Goal: Task Accomplishment & Management: Manage account settings

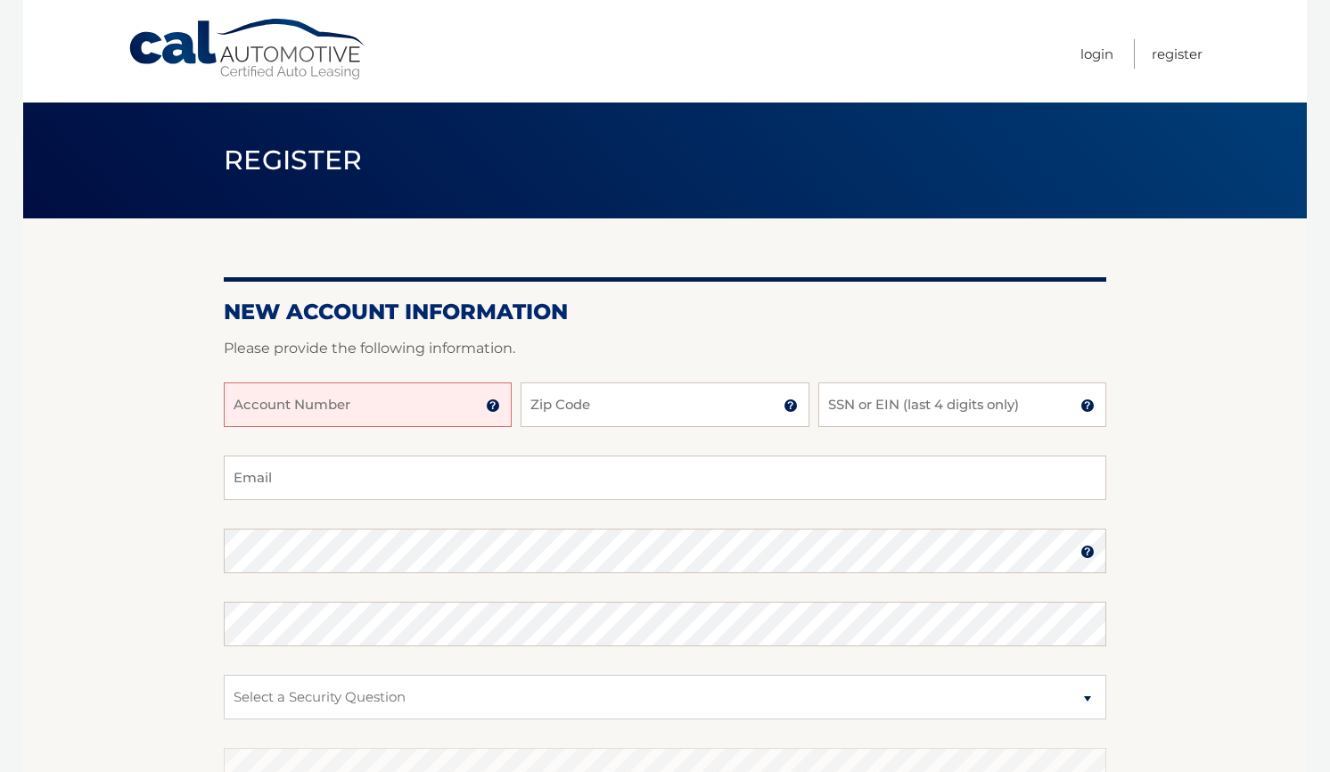
click at [428, 396] on input "Account Number" at bounding box center [368, 404] width 288 height 45
drag, startPoint x: 428, startPoint y: 407, endPoint x: 443, endPoint y: 400, distance: 16.7
click at [435, 404] on input "Account Number" at bounding box center [368, 404] width 288 height 45
type input "44455967455"
click at [580, 414] on input "Zip Code" at bounding box center [664, 404] width 288 height 45
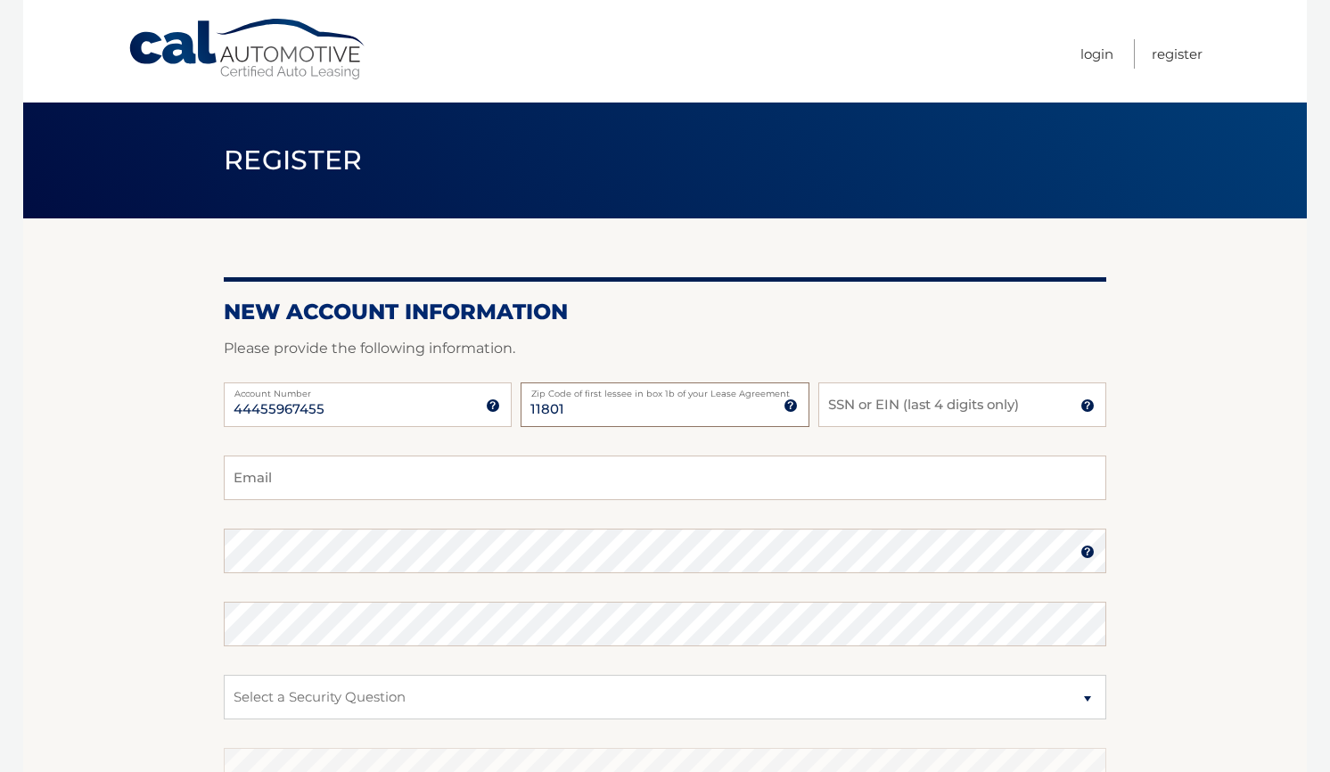
type input "11801"
click at [891, 397] on input "SSN or EIN (last 4 digits only)" at bounding box center [962, 404] width 288 height 45
drag, startPoint x: 879, startPoint y: 414, endPoint x: 757, endPoint y: 380, distance: 127.0
click at [759, 382] on div "44455967455 Account Number 11 digit account number provided on your coupon book…" at bounding box center [665, 418] width 882 height 73
type input "4"
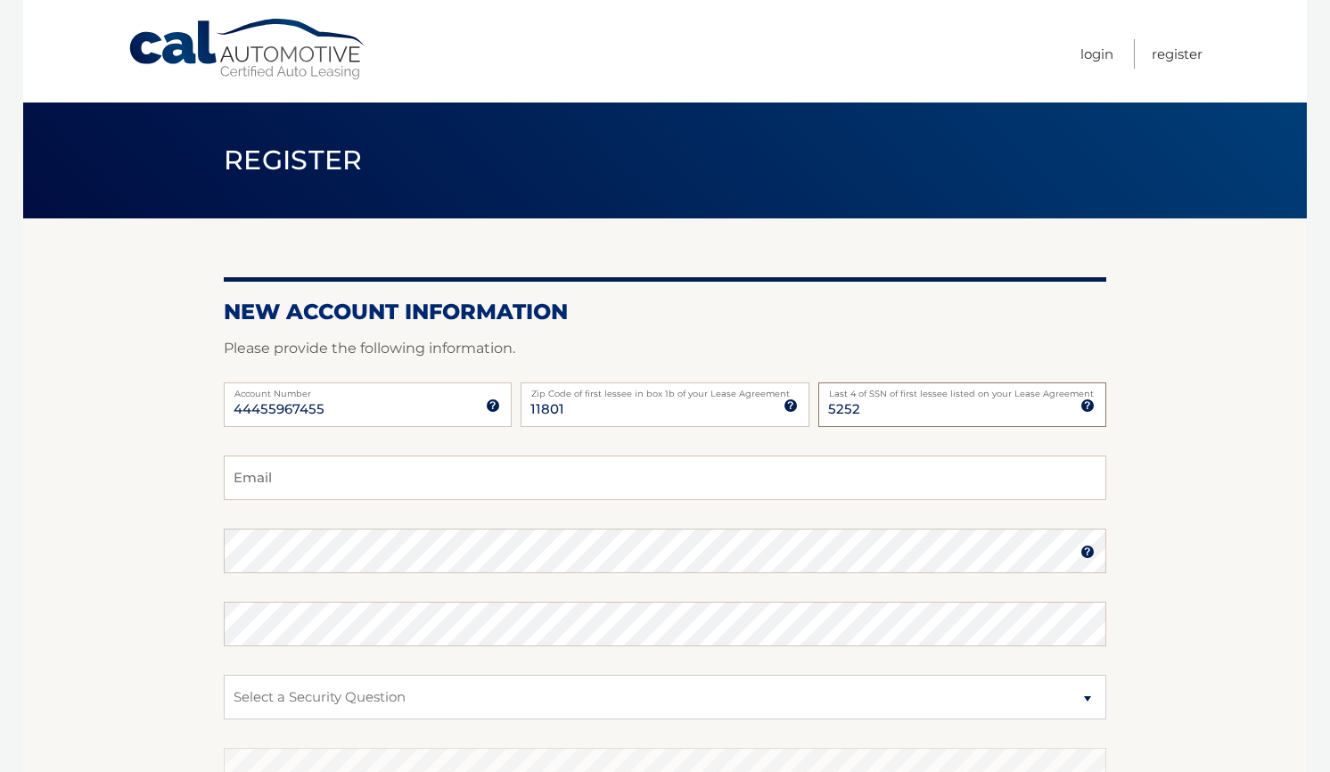
type input "5252"
click at [316, 475] on input "Email" at bounding box center [665, 477] width 882 height 45
type input "tojelali@aol.com"
click at [389, 682] on select "Select a Security Question What was the name of your elementary school? What is…" at bounding box center [665, 697] width 882 height 45
select select "2"
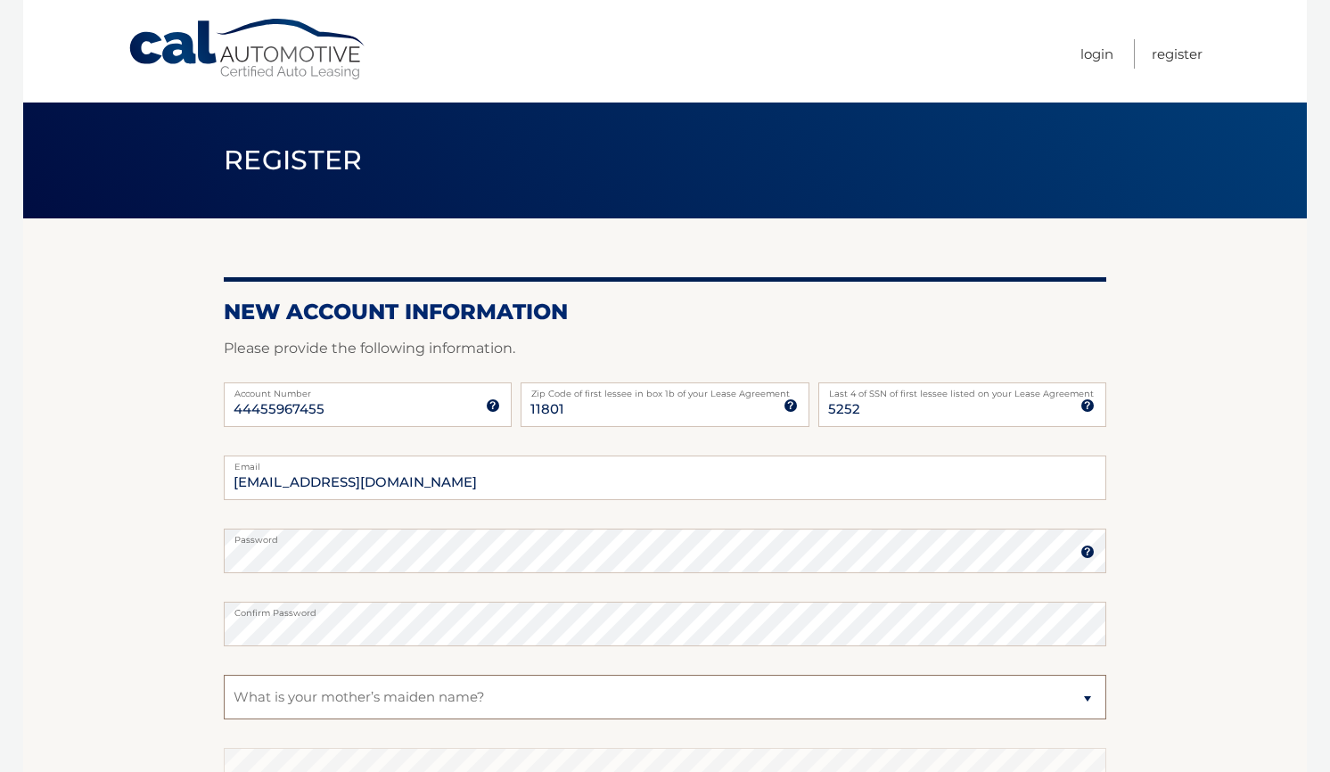
click at [224, 675] on select "Select a Security Question What was the name of your elementary school? What is…" at bounding box center [665, 697] width 882 height 45
click at [312, 694] on select "Select a Security Question What was the name of your elementary school? What is…" at bounding box center [665, 697] width 882 height 45
click at [224, 675] on select "Select a Security Question What was the name of your elementary school? What is…" at bounding box center [665, 697] width 882 height 45
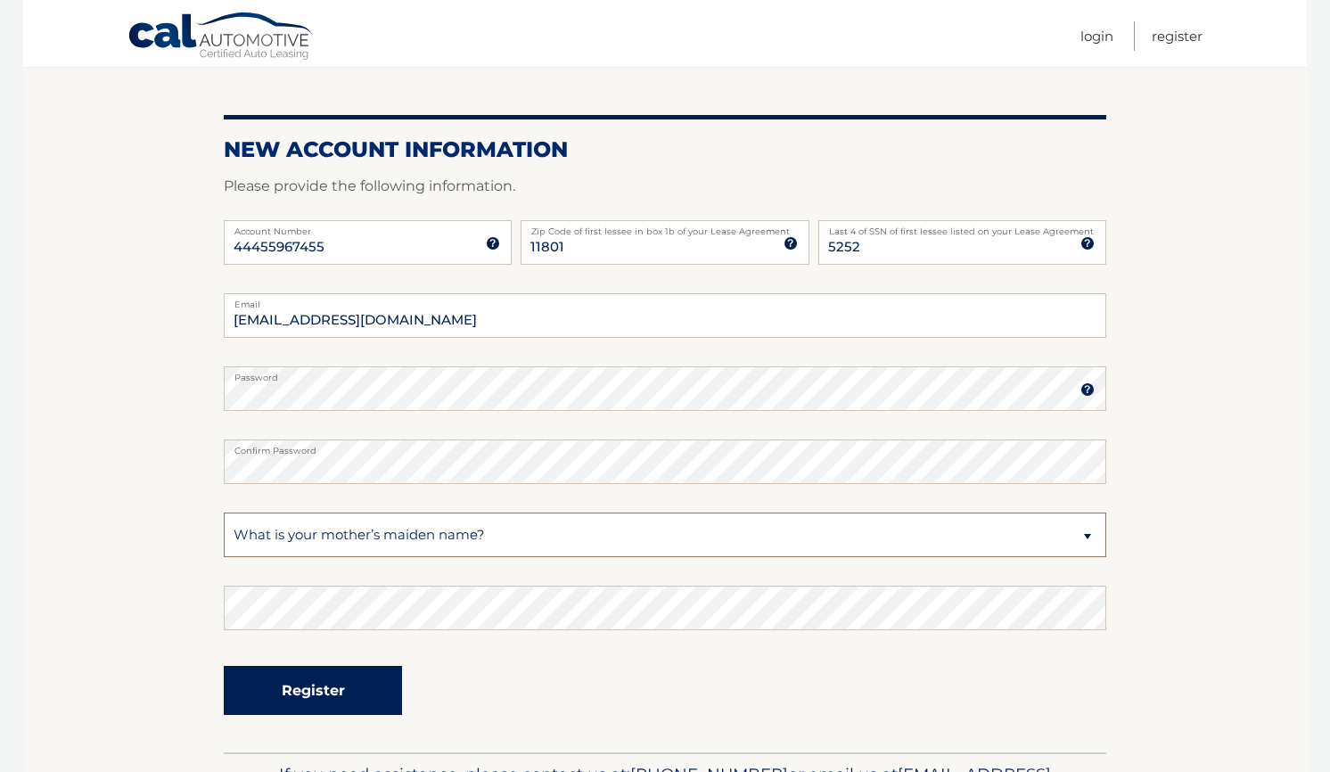
scroll to position [178, 0]
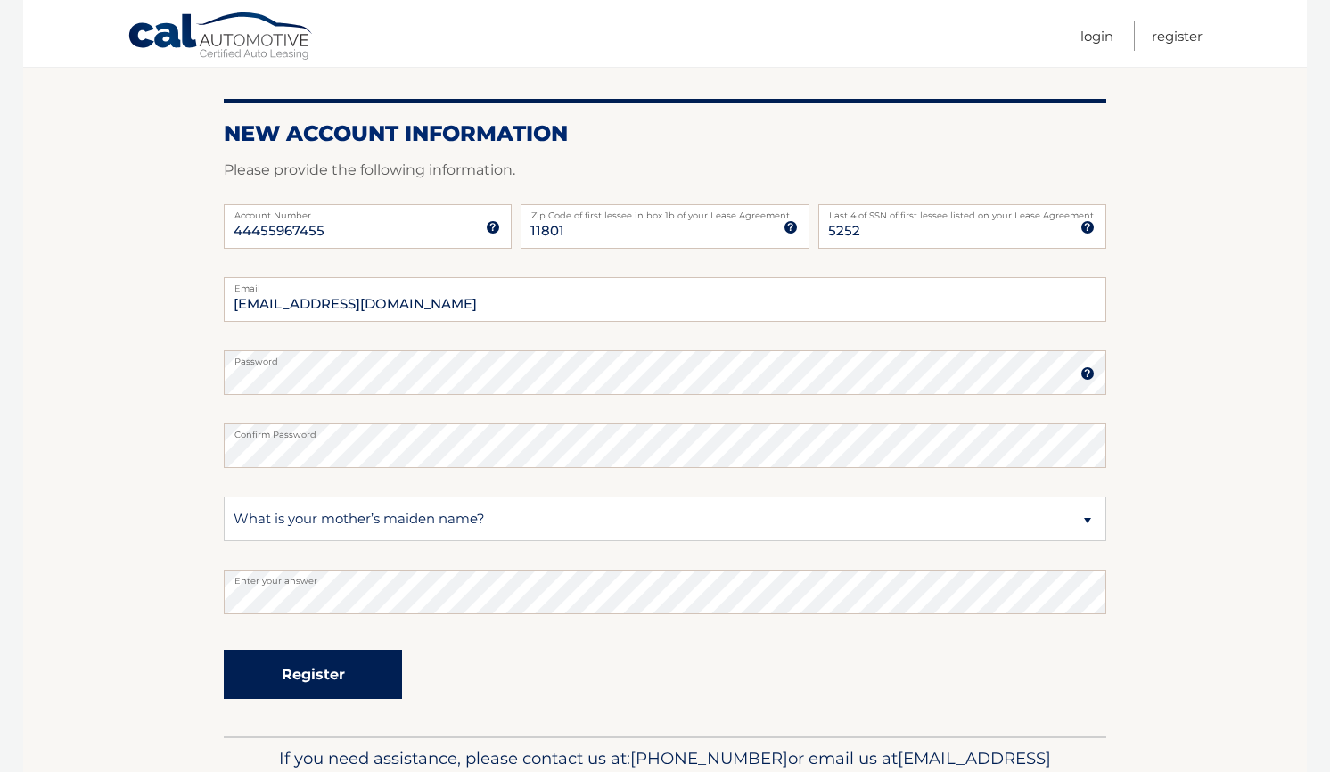
click at [308, 668] on button "Register" at bounding box center [313, 674] width 178 height 49
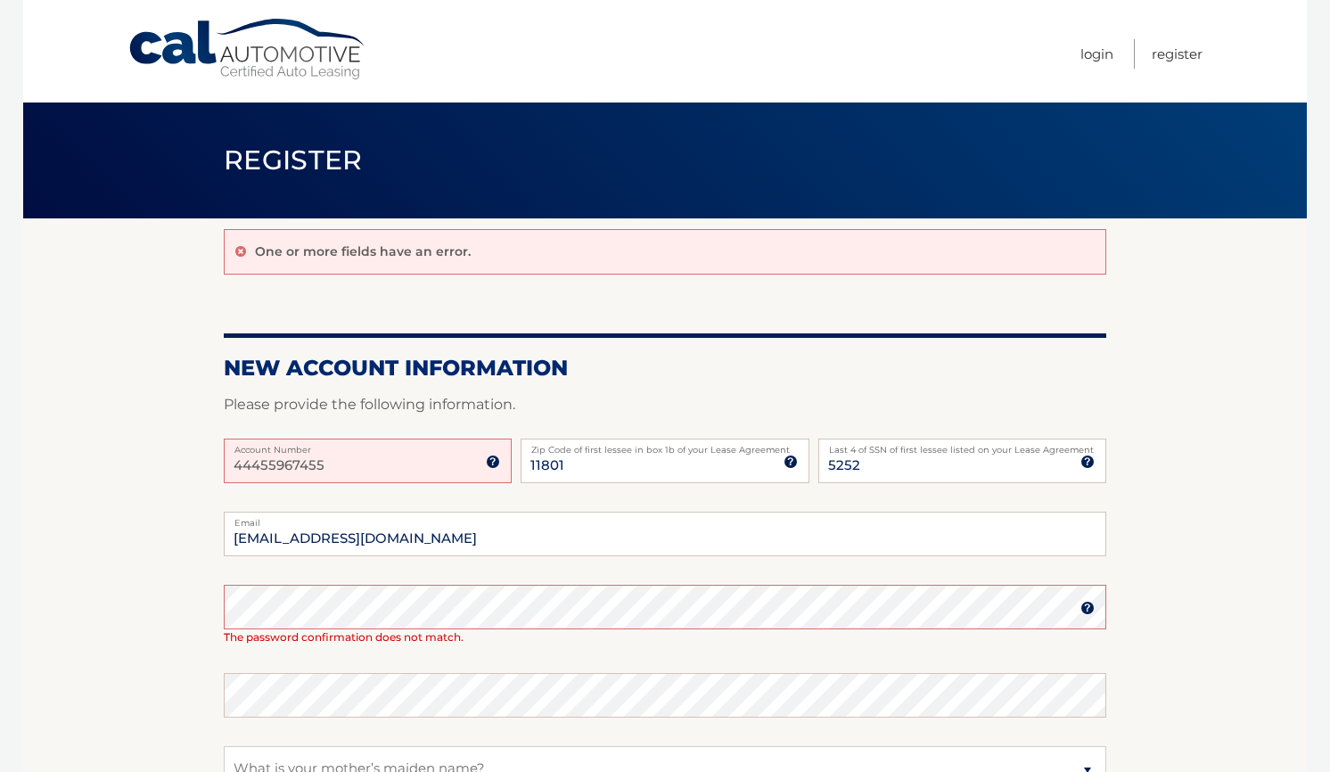
click at [123, 579] on section "One or more fields have an error. New Account Information Please provide the fo…" at bounding box center [664, 601] width 1283 height 767
click at [174, 578] on section "One or more fields have an error. New Account Information Please provide the fo…" at bounding box center [664, 601] width 1283 height 767
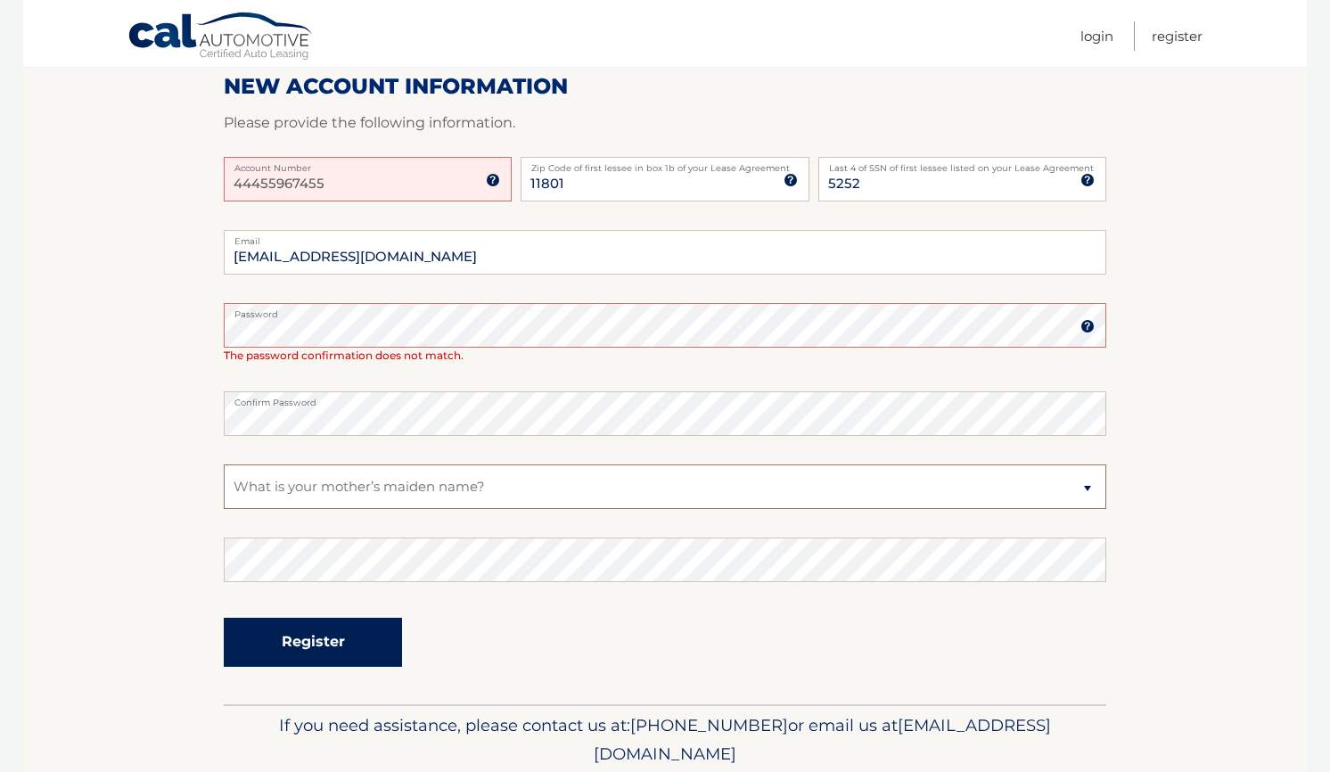
scroll to position [284, 0]
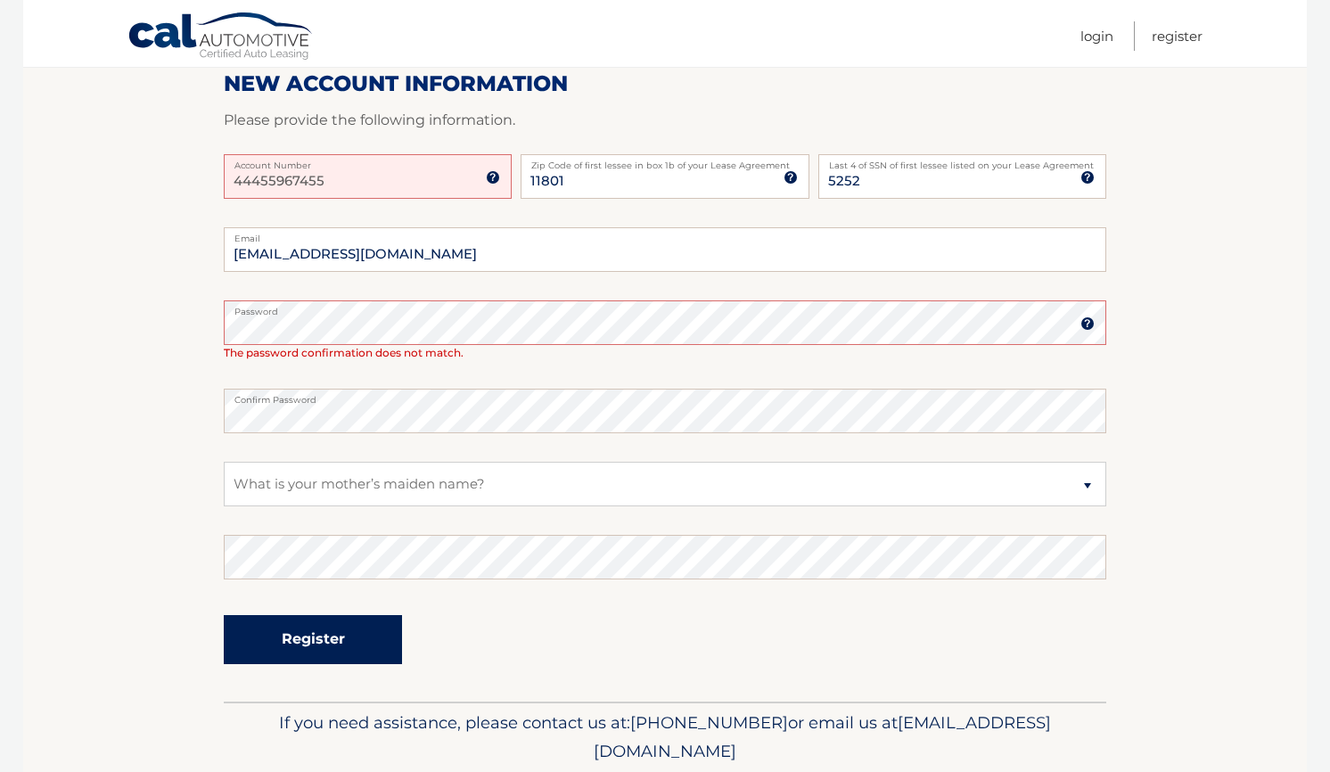
click at [316, 638] on button "Register" at bounding box center [313, 639] width 178 height 49
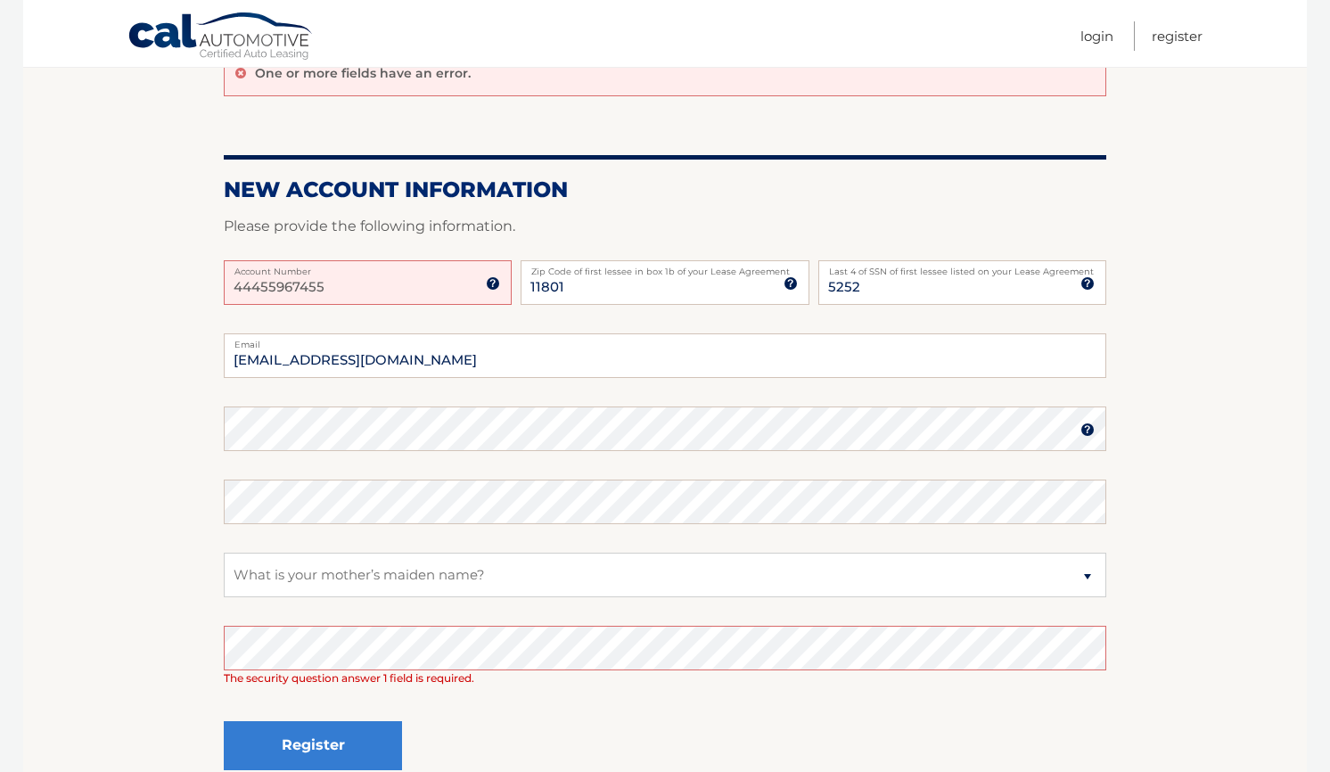
scroll to position [267, 0]
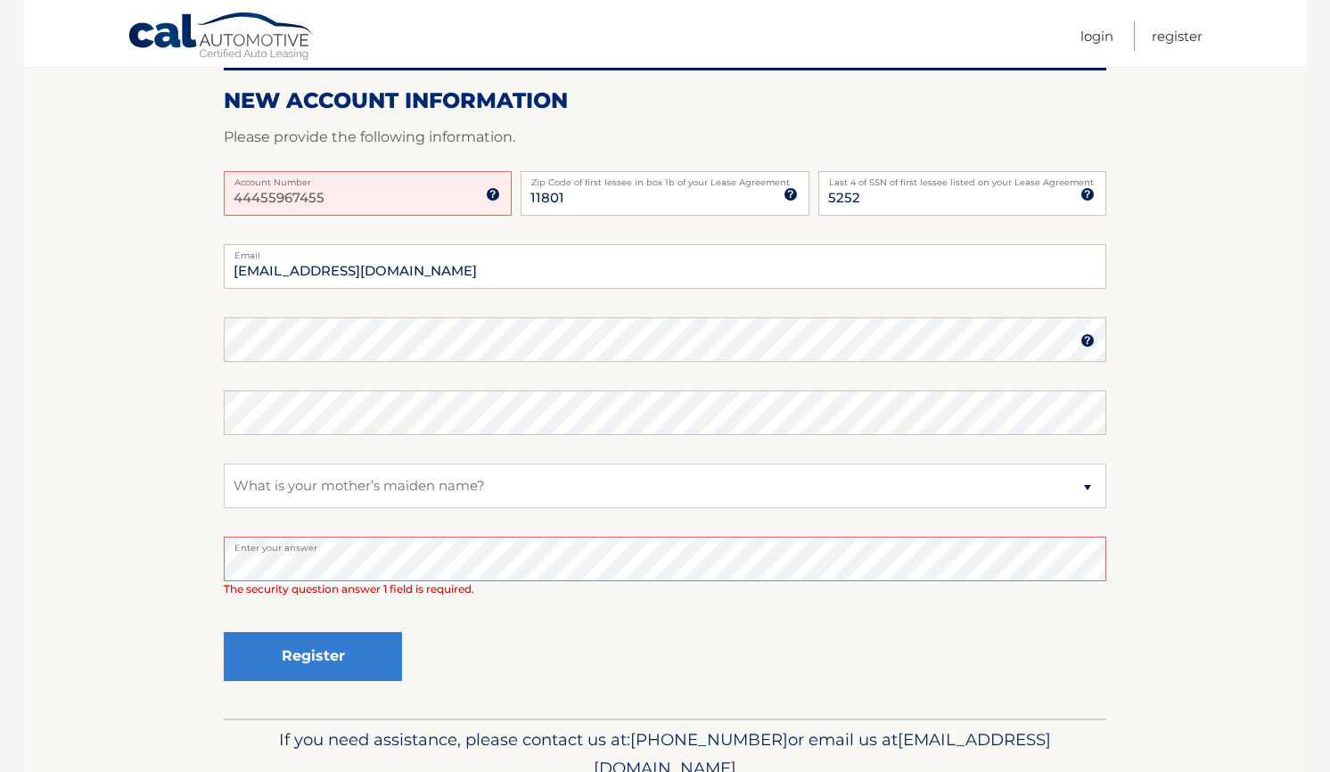
click at [224, 632] on button "Register" at bounding box center [313, 656] width 178 height 49
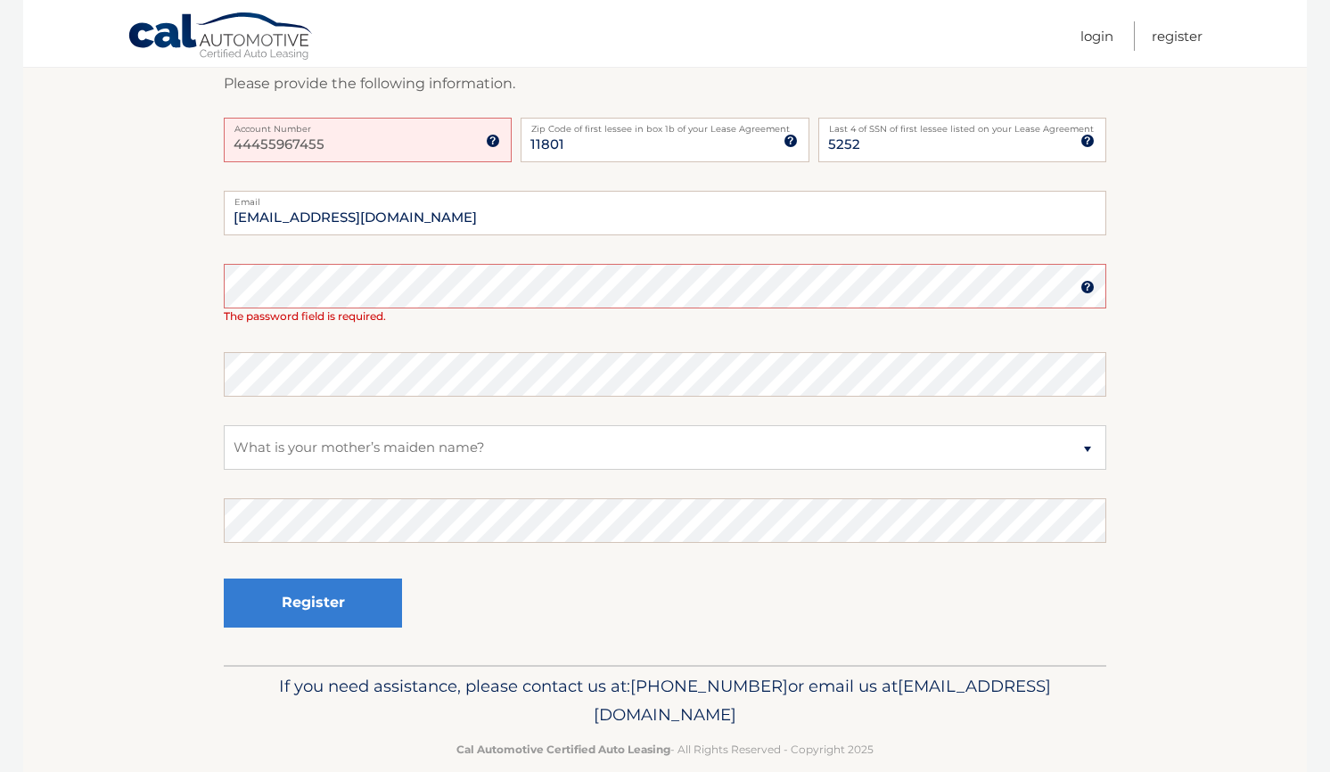
scroll to position [348, 0]
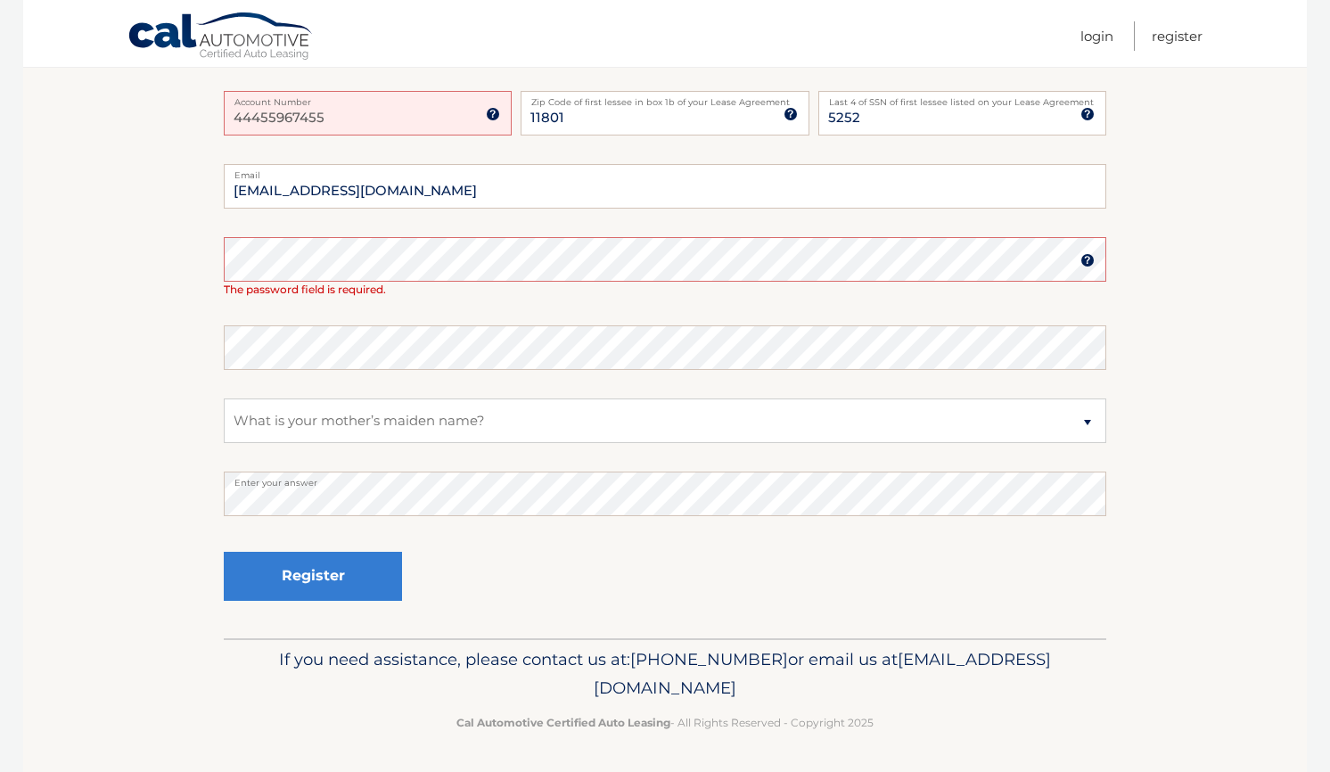
click at [199, 244] on section "One or more fields have an error. New Account Information Please provide the fo…" at bounding box center [664, 254] width 1283 height 767
click at [199, 245] on section "One or more fields have an error. New Account Information Please provide the fo…" at bounding box center [664, 254] width 1283 height 767
click at [146, 241] on section "One or more fields have an error. New Account Information Please provide the fo…" at bounding box center [664, 254] width 1283 height 767
click at [328, 590] on button "Register" at bounding box center [313, 576] width 178 height 49
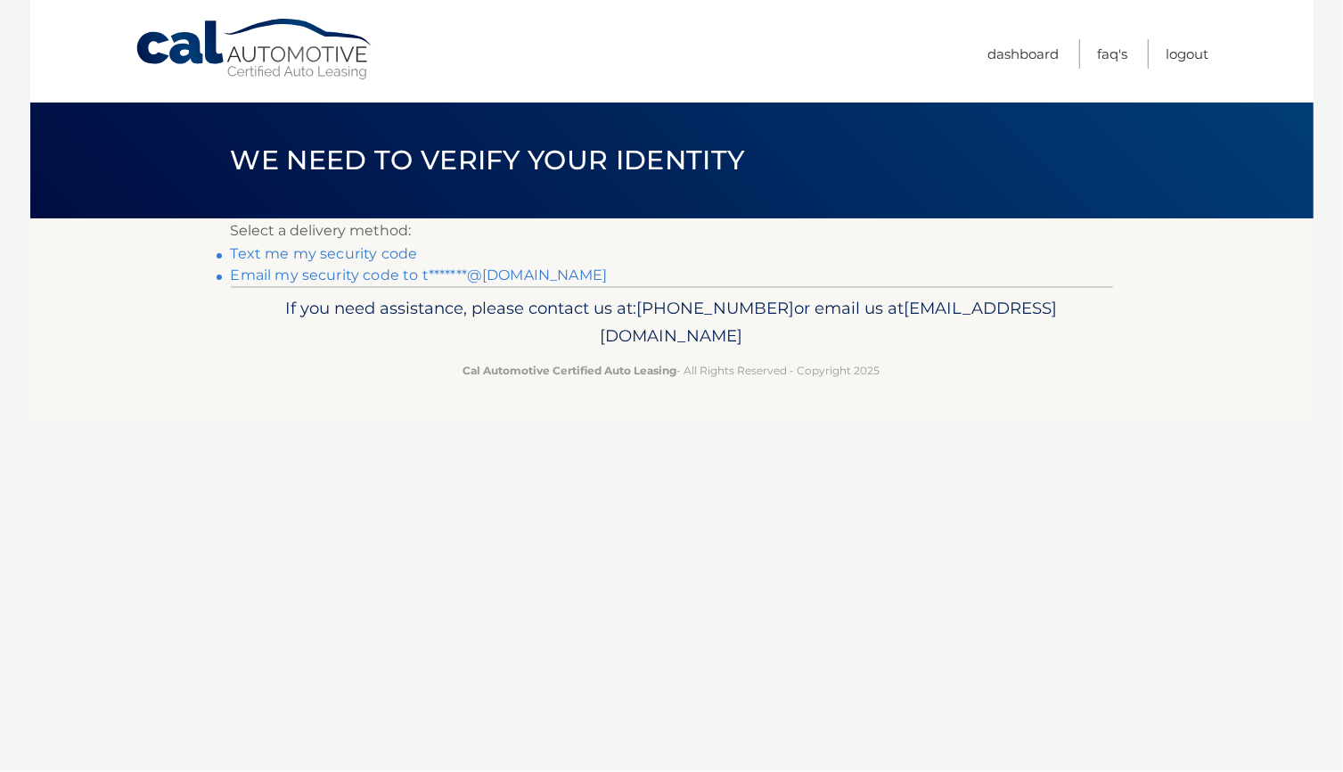
click at [336, 258] on link "Text me my security code" at bounding box center [324, 253] width 187 height 17
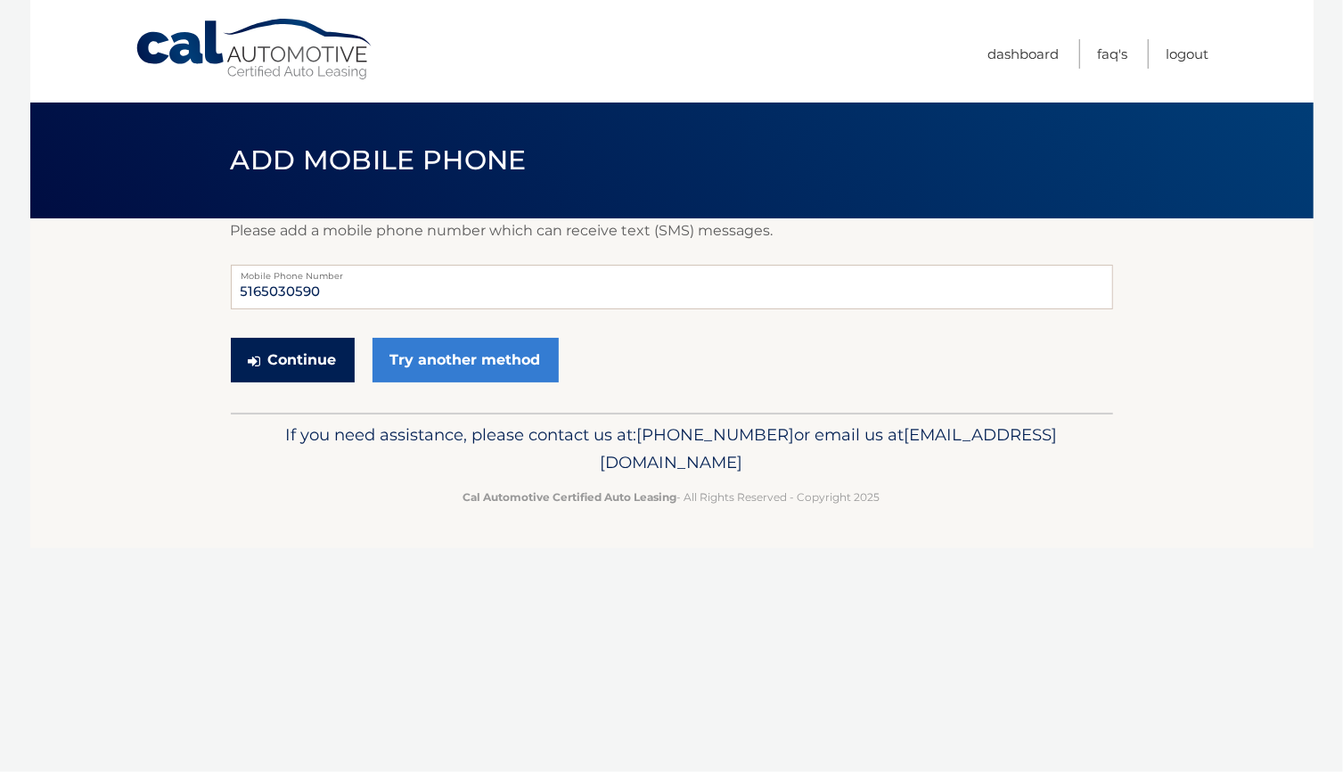
click at [301, 363] on button "Continue" at bounding box center [293, 360] width 124 height 45
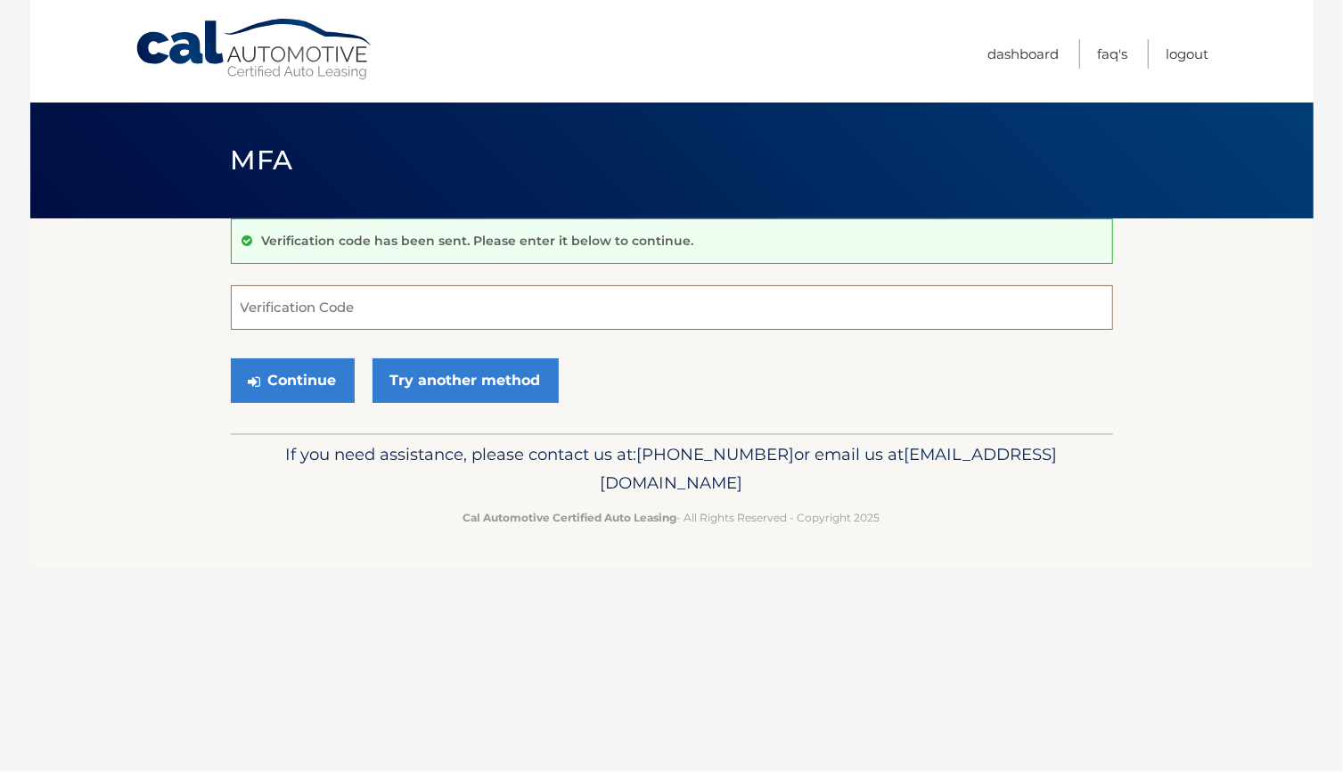
click at [328, 313] on input "Verification Code" at bounding box center [672, 307] width 882 height 45
type input "065686"
click at [313, 361] on button "Continue" at bounding box center [293, 380] width 124 height 45
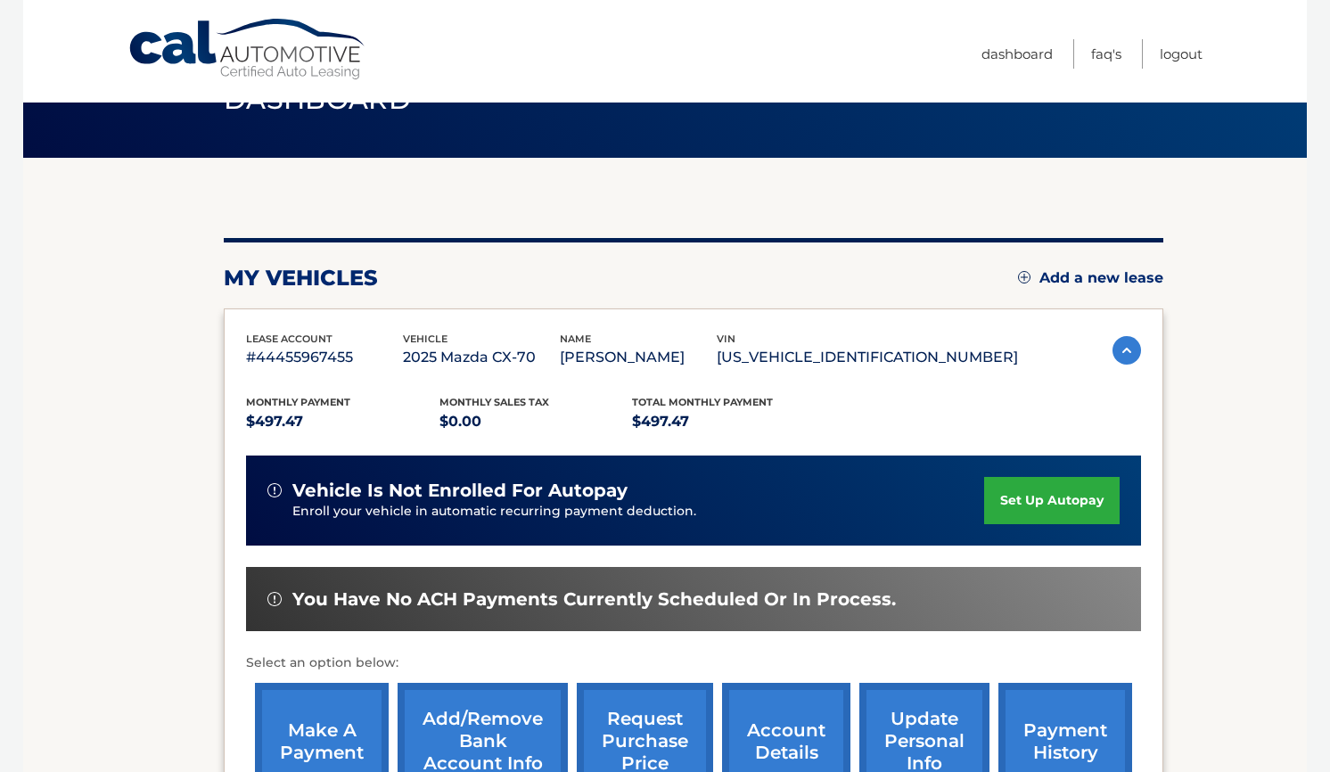
scroll to position [89, 0]
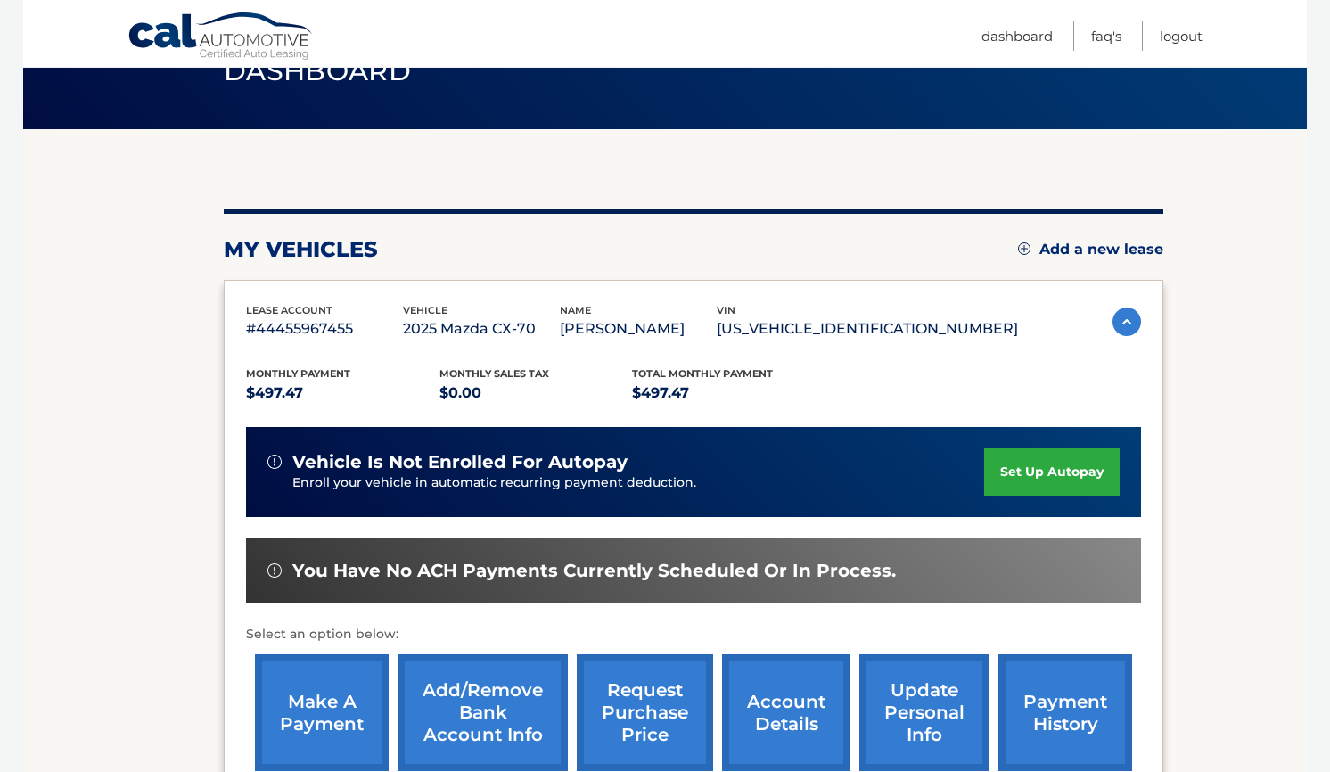
click at [1059, 471] on link "set up autopay" at bounding box center [1051, 471] width 135 height 47
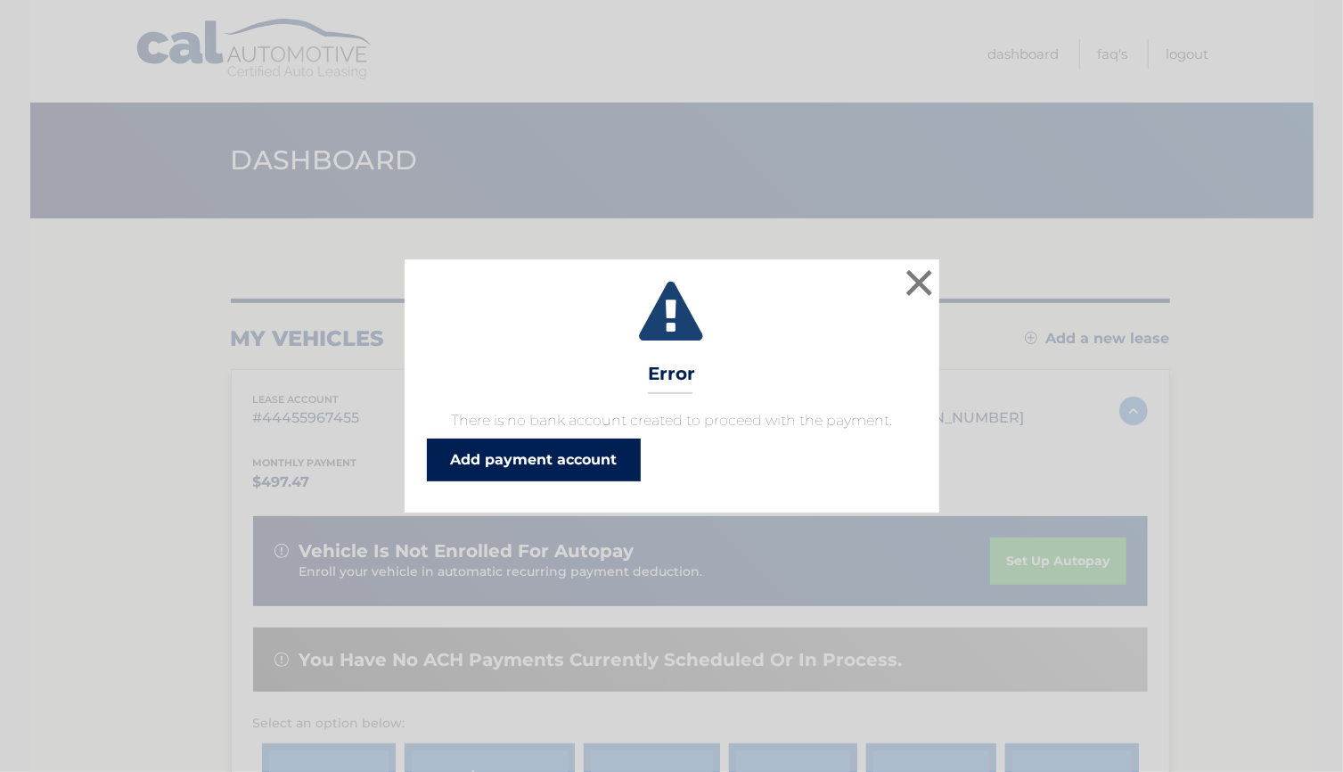
click at [556, 461] on link "Add payment account" at bounding box center [534, 459] width 214 height 43
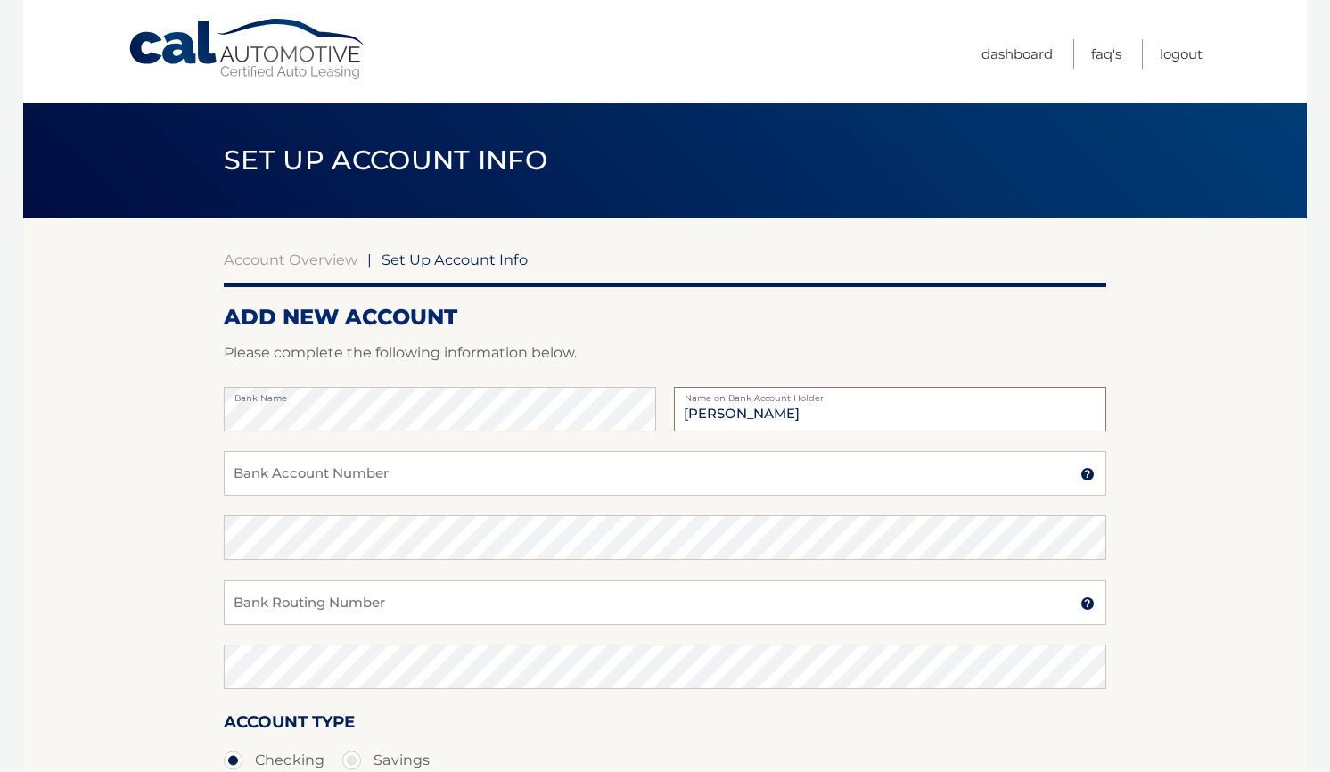
type input "[PERSON_NAME]"
click at [288, 471] on input "Bank Account Number" at bounding box center [665, 473] width 882 height 45
type input "009484329128"
click at [346, 599] on input "Bank Routing Number" at bounding box center [665, 602] width 882 height 45
type input "021000322"
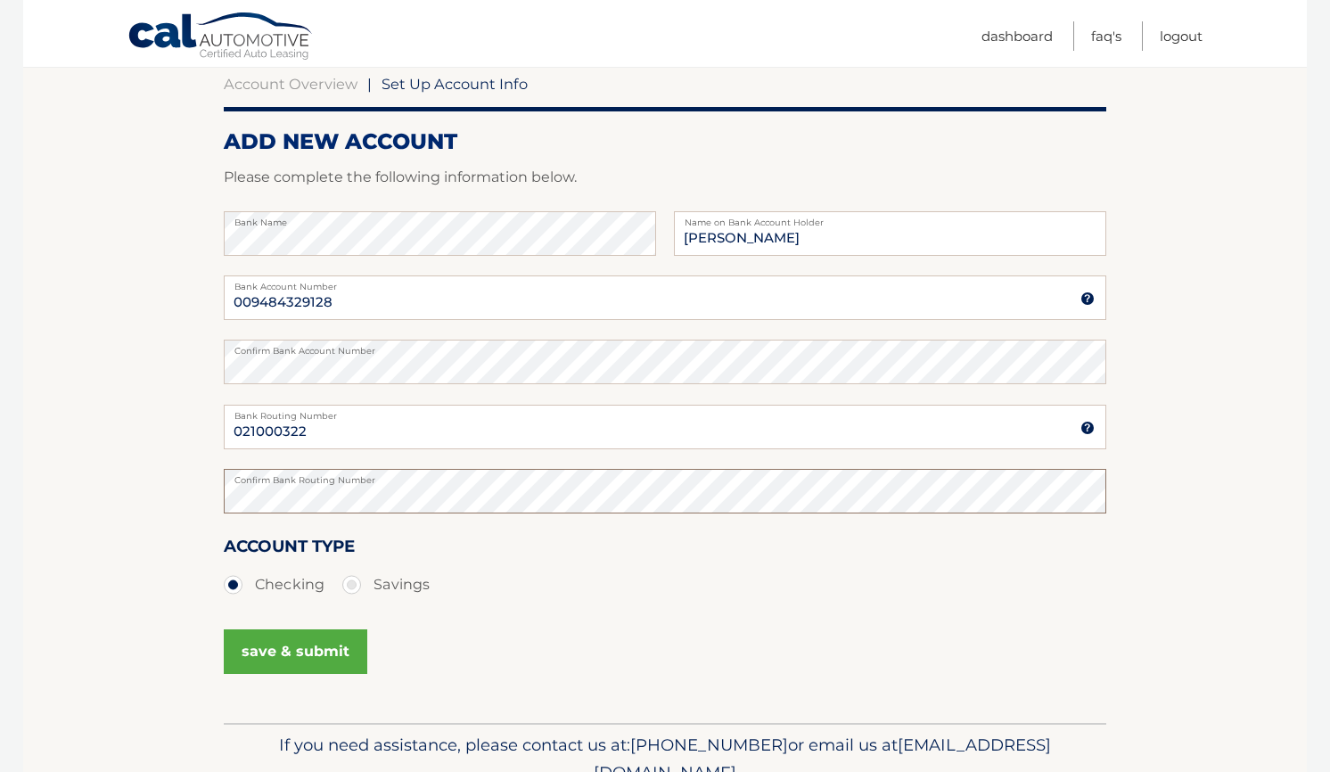
scroll to position [178, 0]
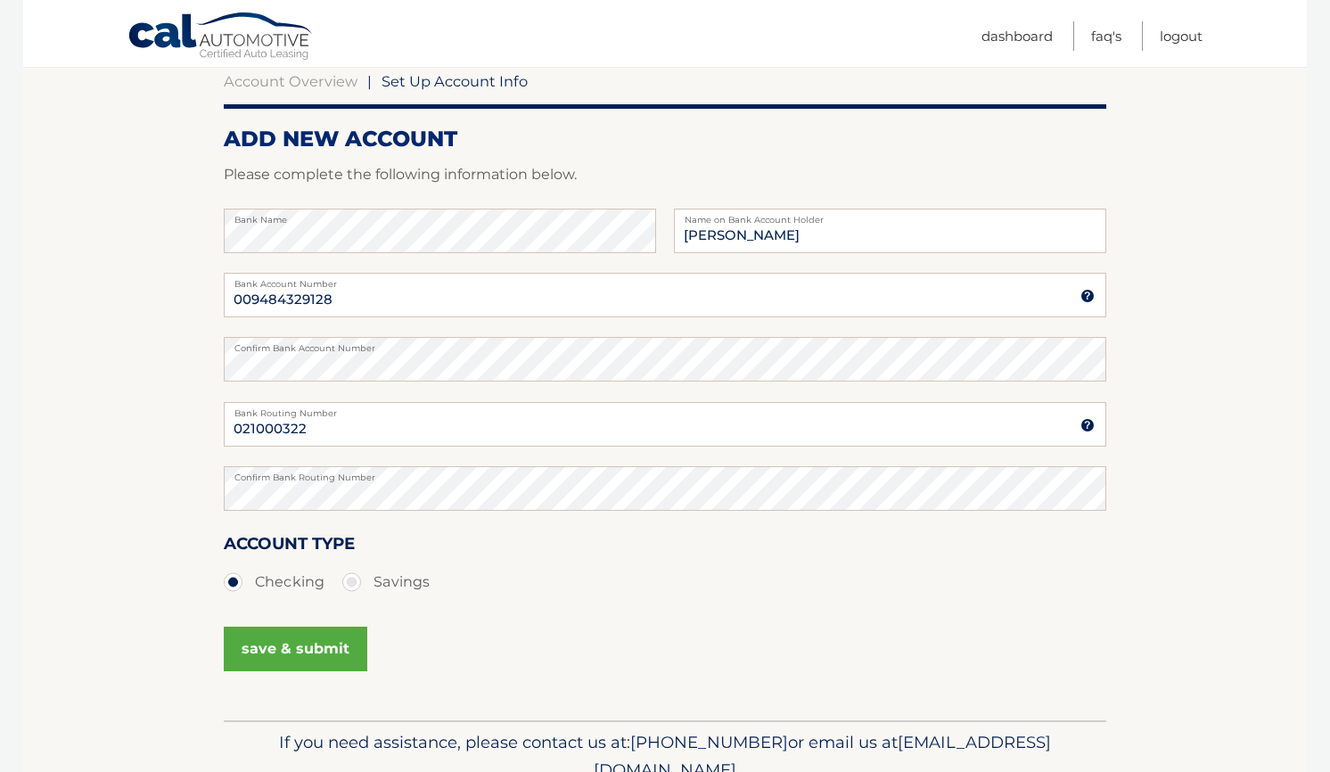
click at [323, 654] on button "save & submit" at bounding box center [295, 649] width 143 height 45
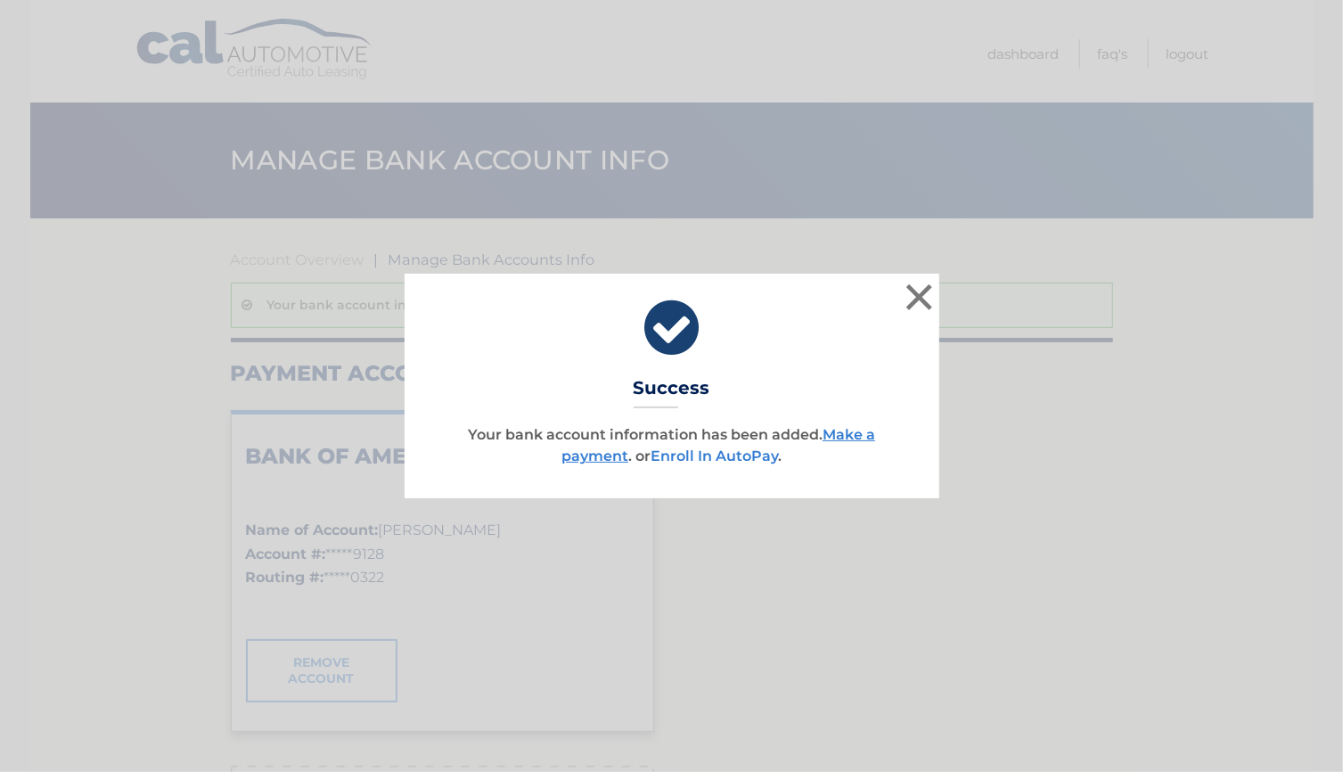
click at [721, 461] on link "Enroll In AutoPay" at bounding box center [714, 455] width 127 height 17
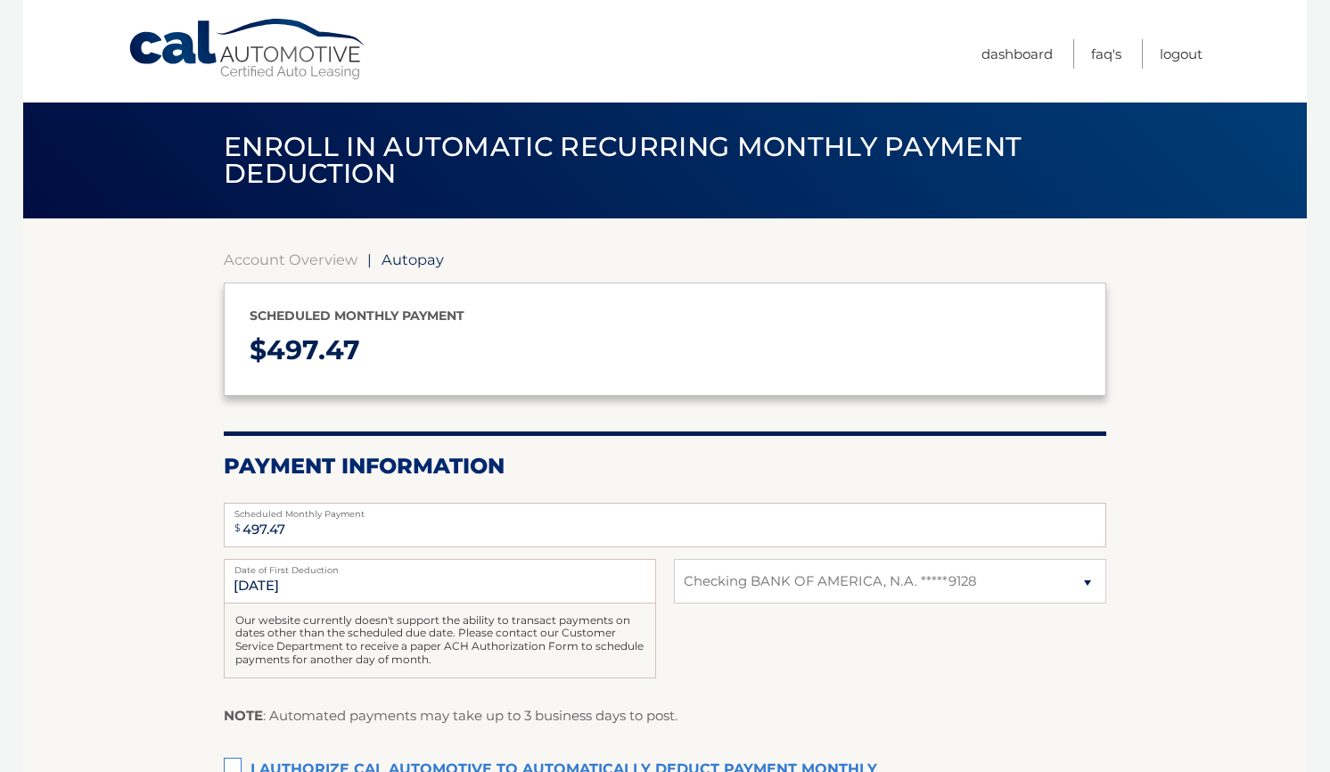
select select "ZTg2ZDNmYjUtZGZjZC00ZmU2LWEyOTEtOTgxMzFiYjI1ZmNj"
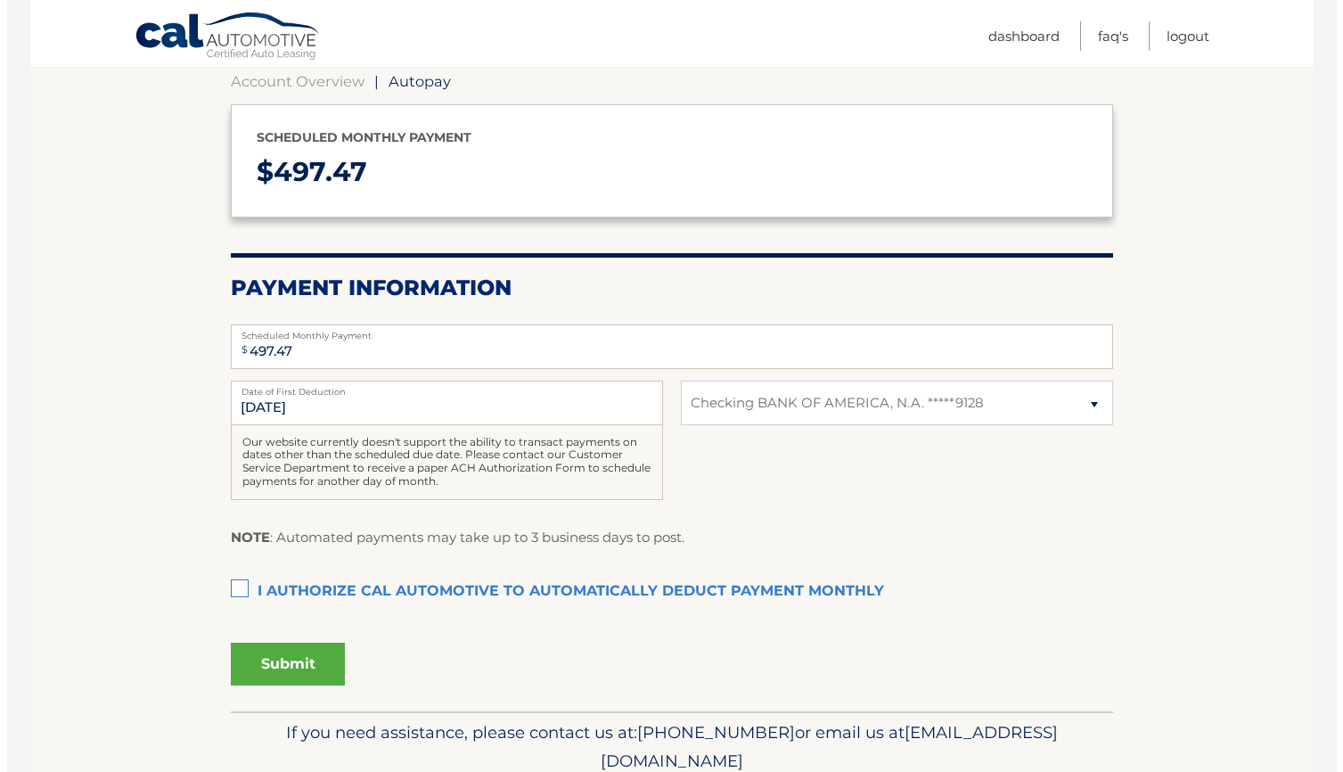
scroll to position [251, 0]
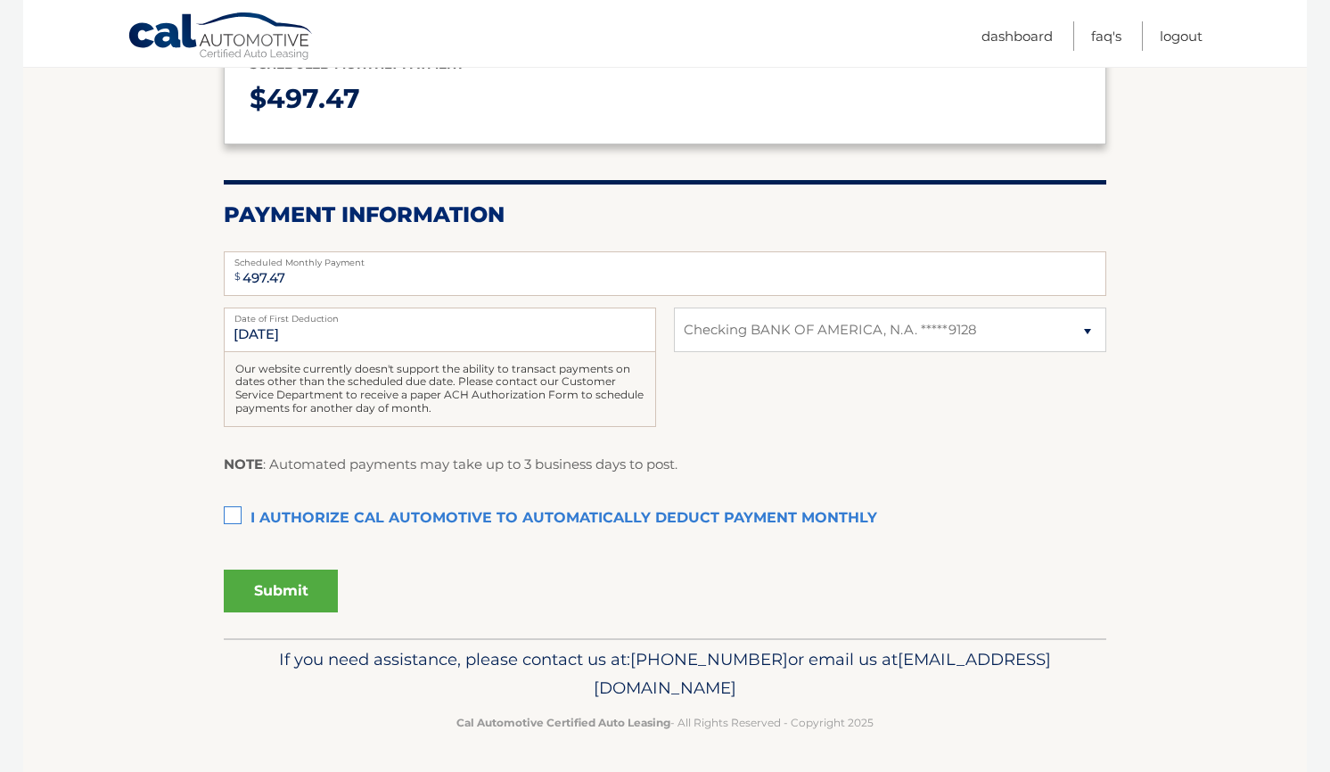
click at [237, 516] on label "I authorize cal automotive to automatically deduct payment monthly This checkbo…" at bounding box center [665, 519] width 882 height 36
click at [0, 0] on input "I authorize cal automotive to automatically deduct payment monthly This checkbo…" at bounding box center [0, 0] width 0 height 0
click at [298, 594] on button "Submit" at bounding box center [281, 591] width 114 height 43
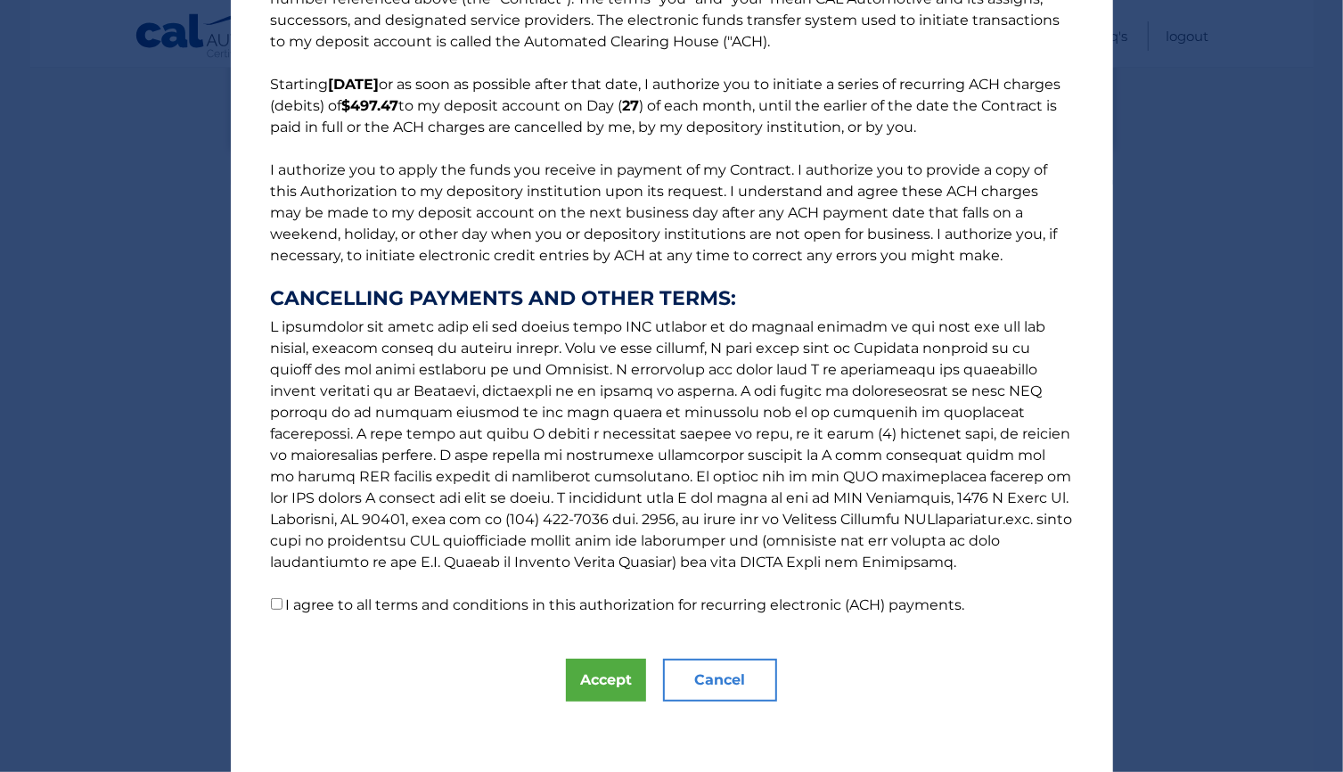
scroll to position [91, 0]
click at [603, 682] on button "Accept" at bounding box center [606, 680] width 80 height 43
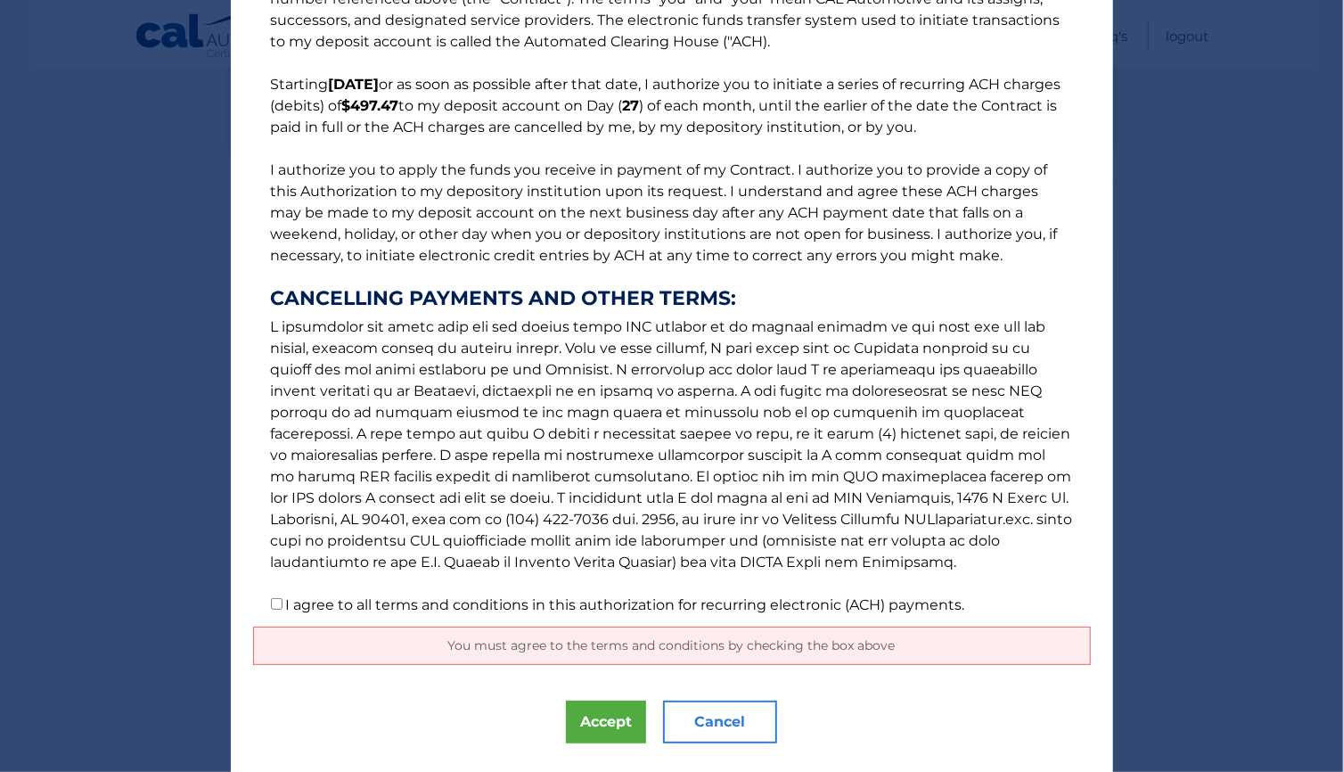
click at [271, 602] on input "I agree to all terms and conditions in this authorization for recurring electro…" at bounding box center [277, 604] width 12 height 12
checkbox input "true"
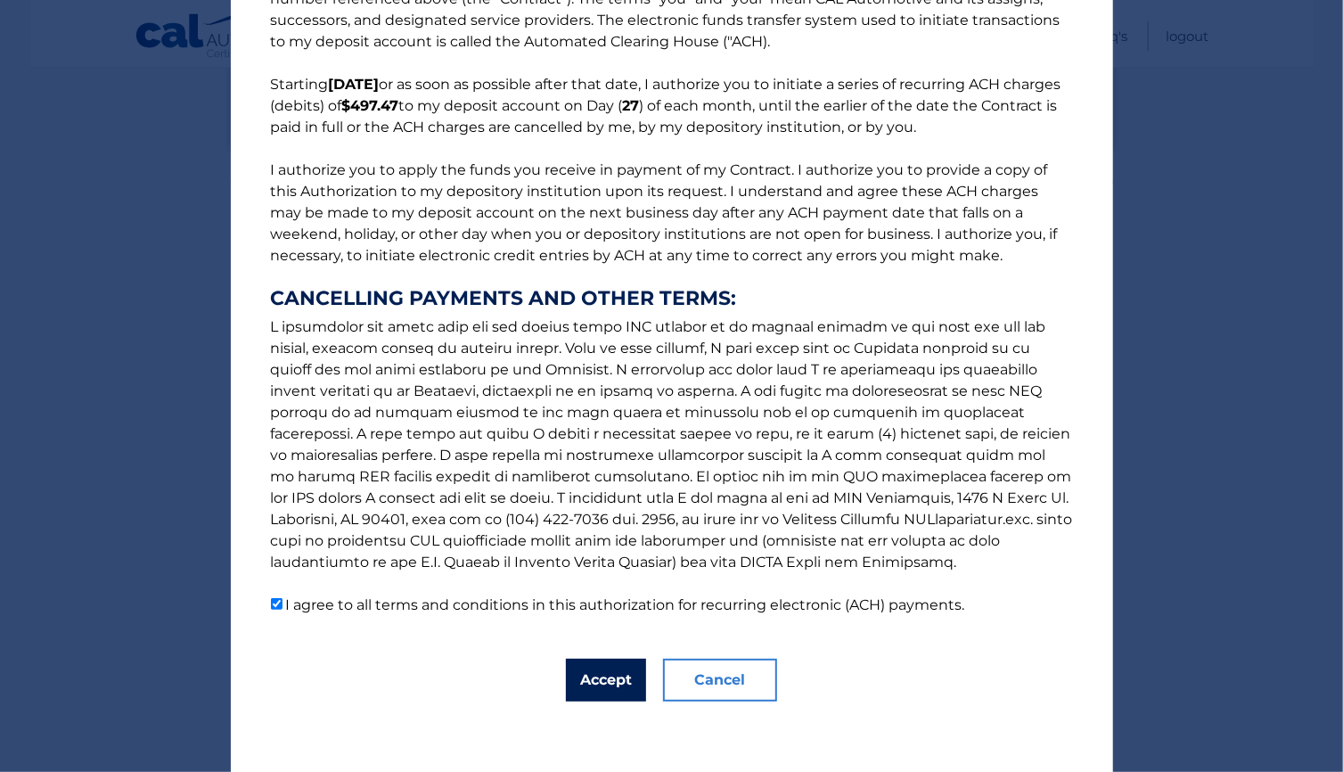
click at [582, 687] on button "Accept" at bounding box center [606, 680] width 80 height 43
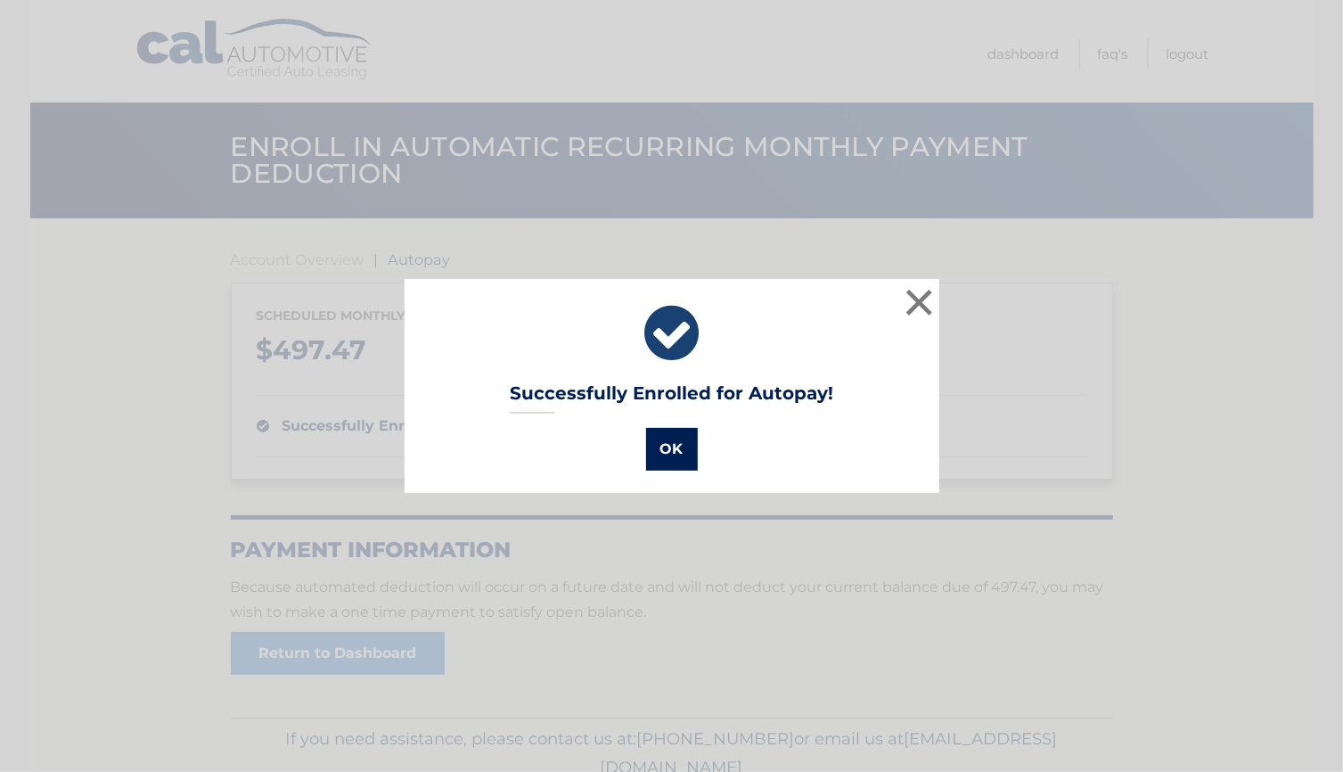
click at [665, 452] on button "OK" at bounding box center [672, 449] width 52 height 43
